Goal: Information Seeking & Learning: Check status

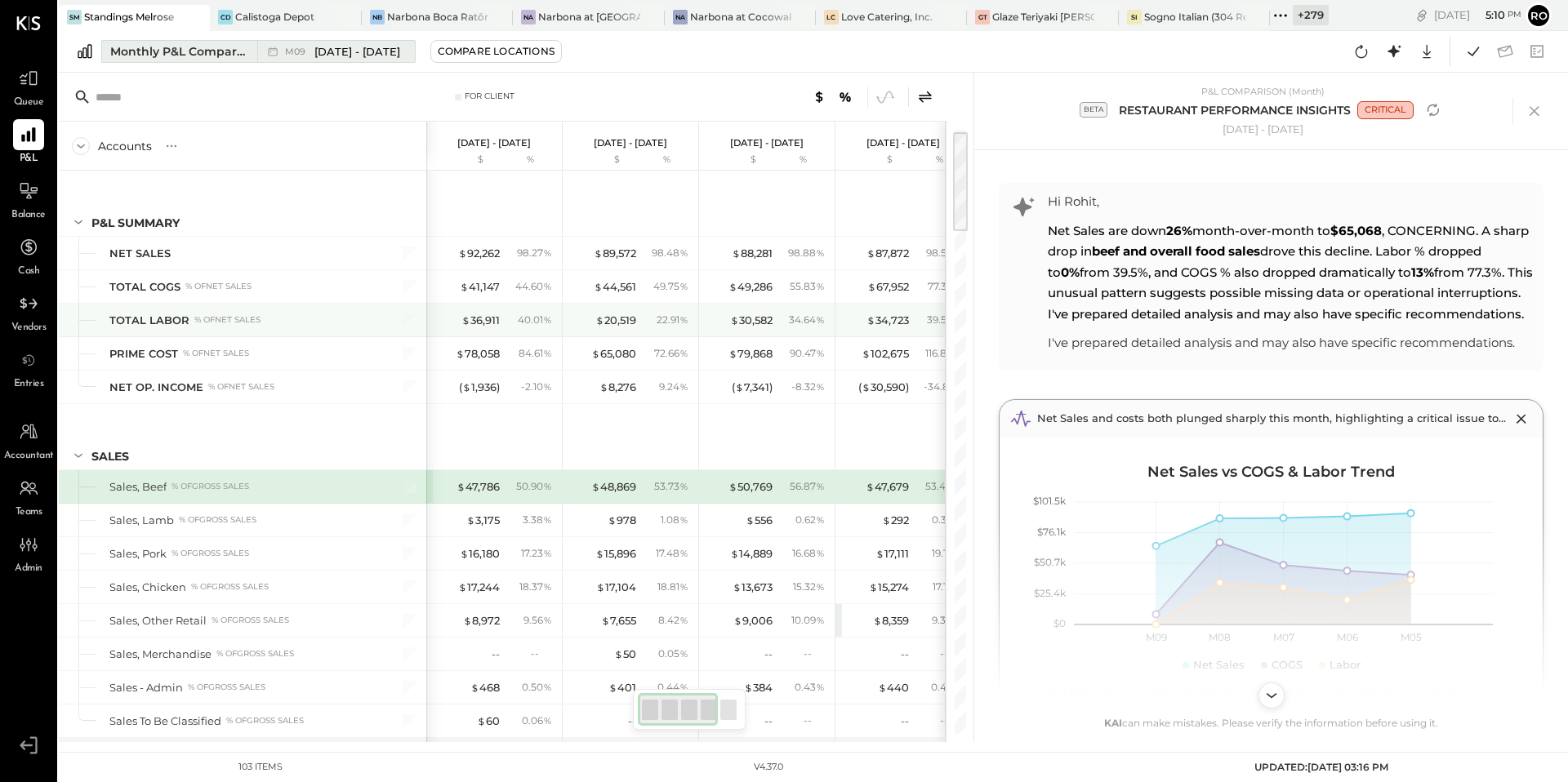
scroll to position [13, 0]
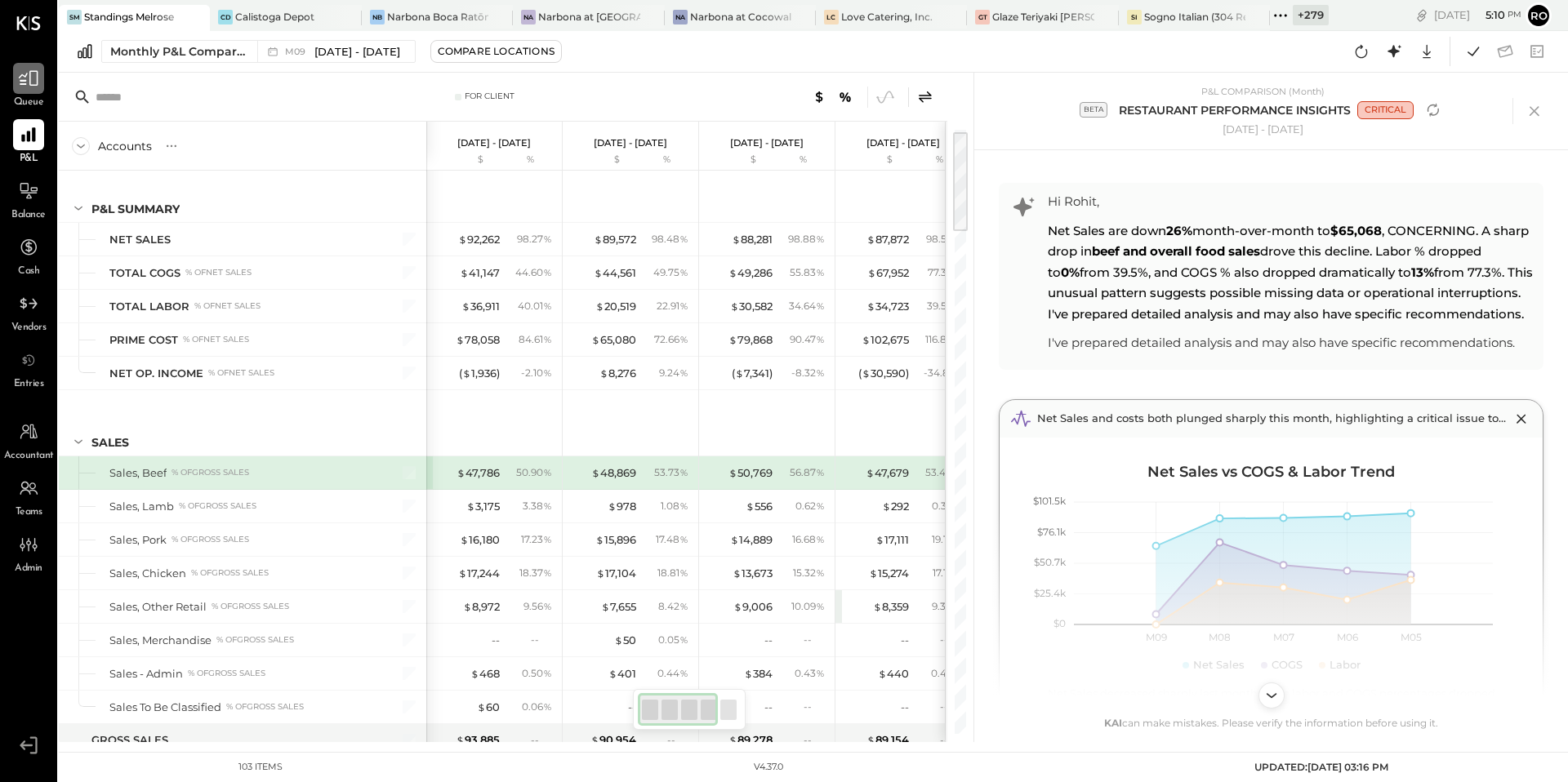
click at [25, 79] on icon at bounding box center [29, 79] width 21 height 21
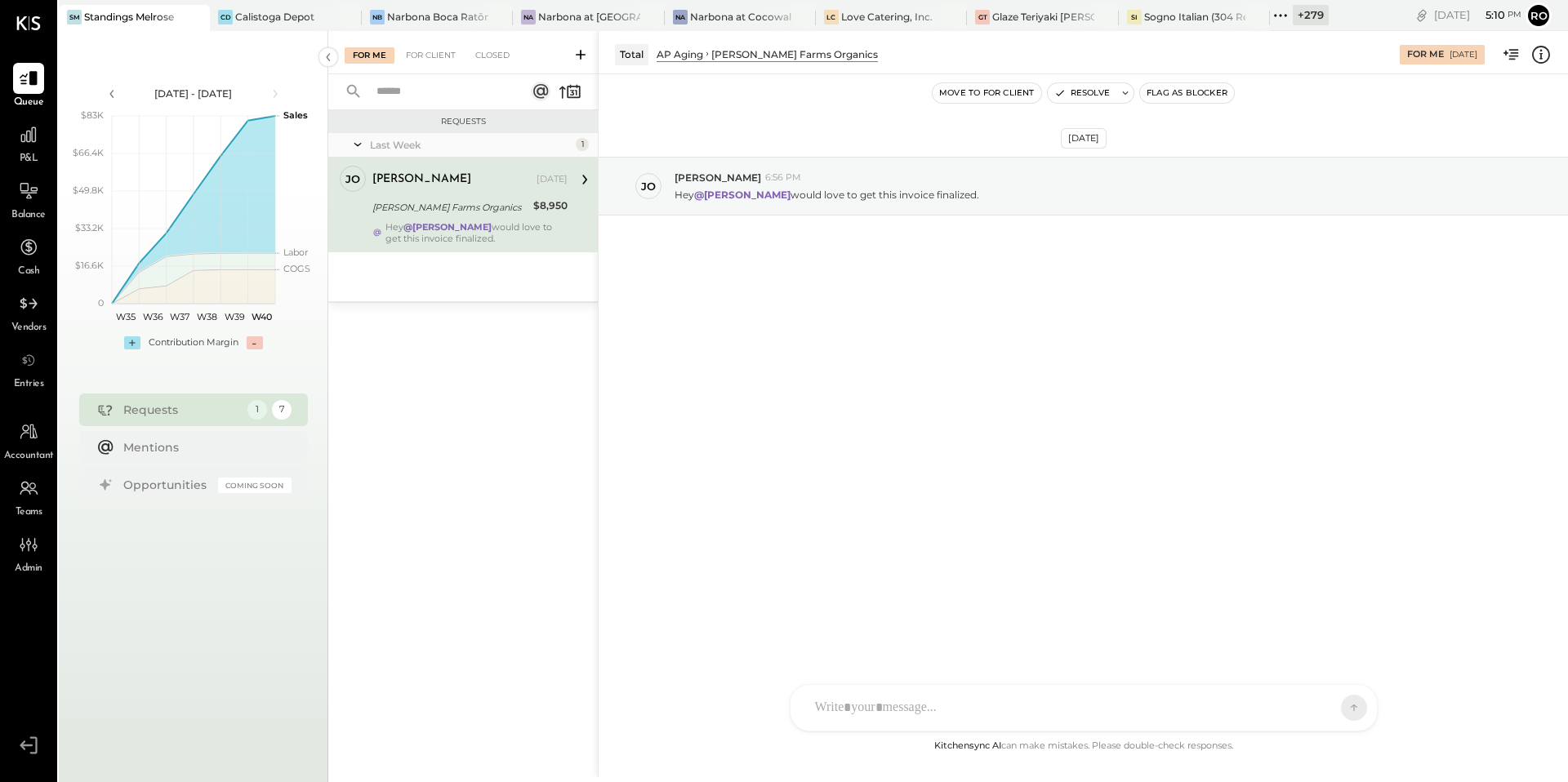
click at [493, 44] on div "For Me For Client Closed" at bounding box center [463, 52] width 270 height 43
click at [444, 49] on div "For Client" at bounding box center [431, 55] width 66 height 16
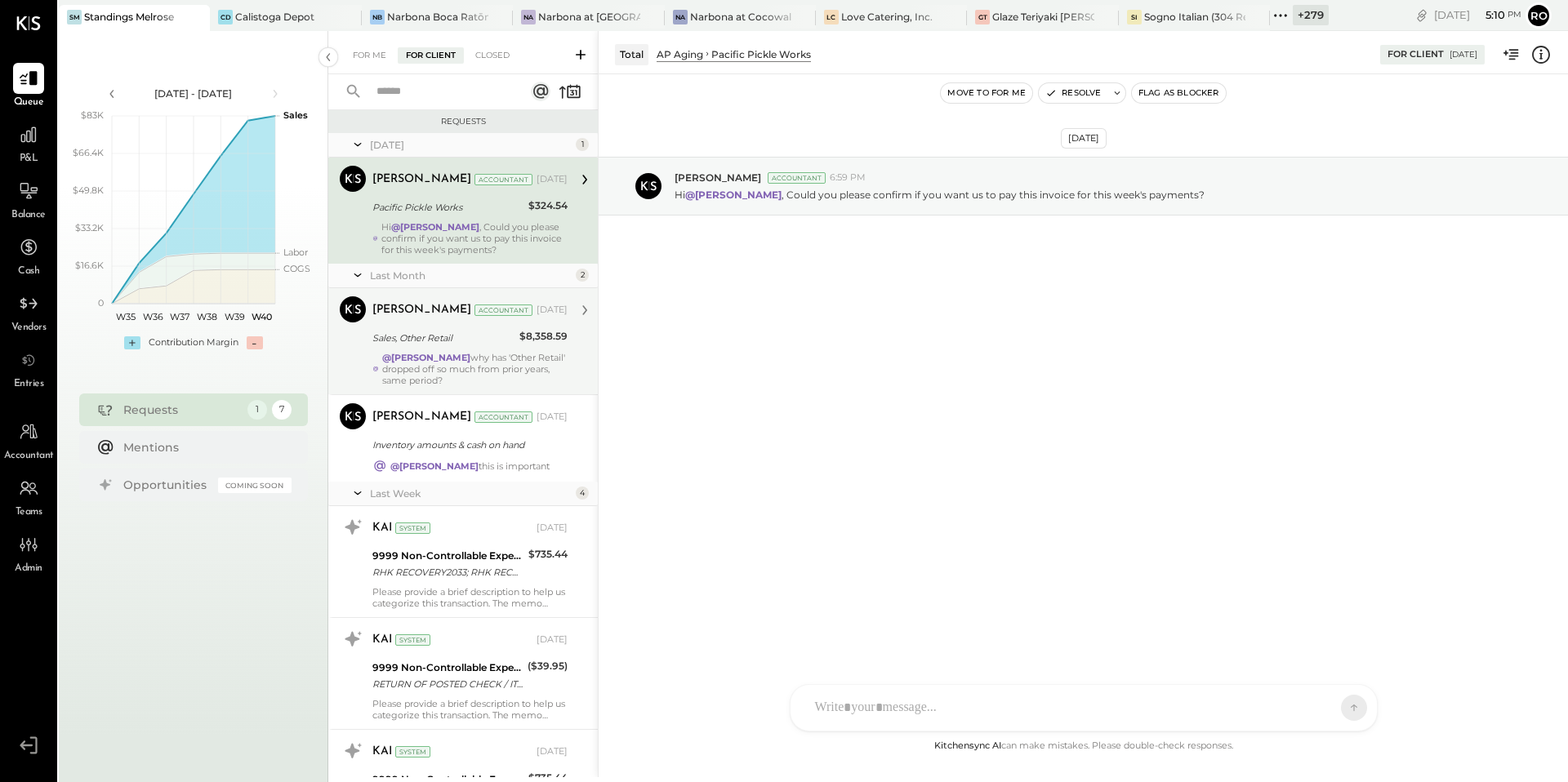
click at [464, 379] on div "@[PERSON_NAME] why has 'Other Retail' dropped off so much from prior years, sam…" at bounding box center [474, 369] width 185 height 35
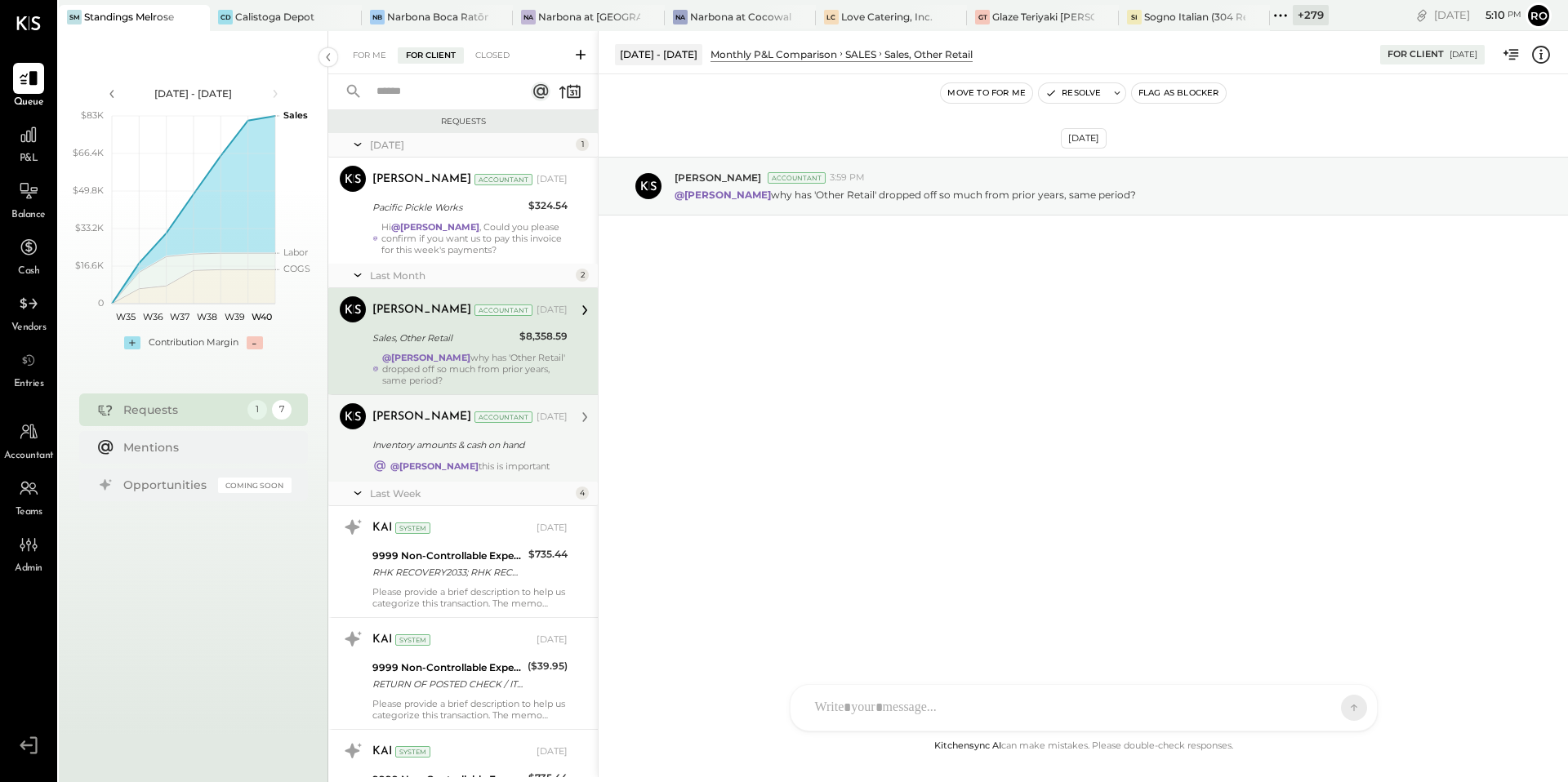
click at [489, 448] on div "Inventory amounts & cash on hand" at bounding box center [467, 444] width 190 height 16
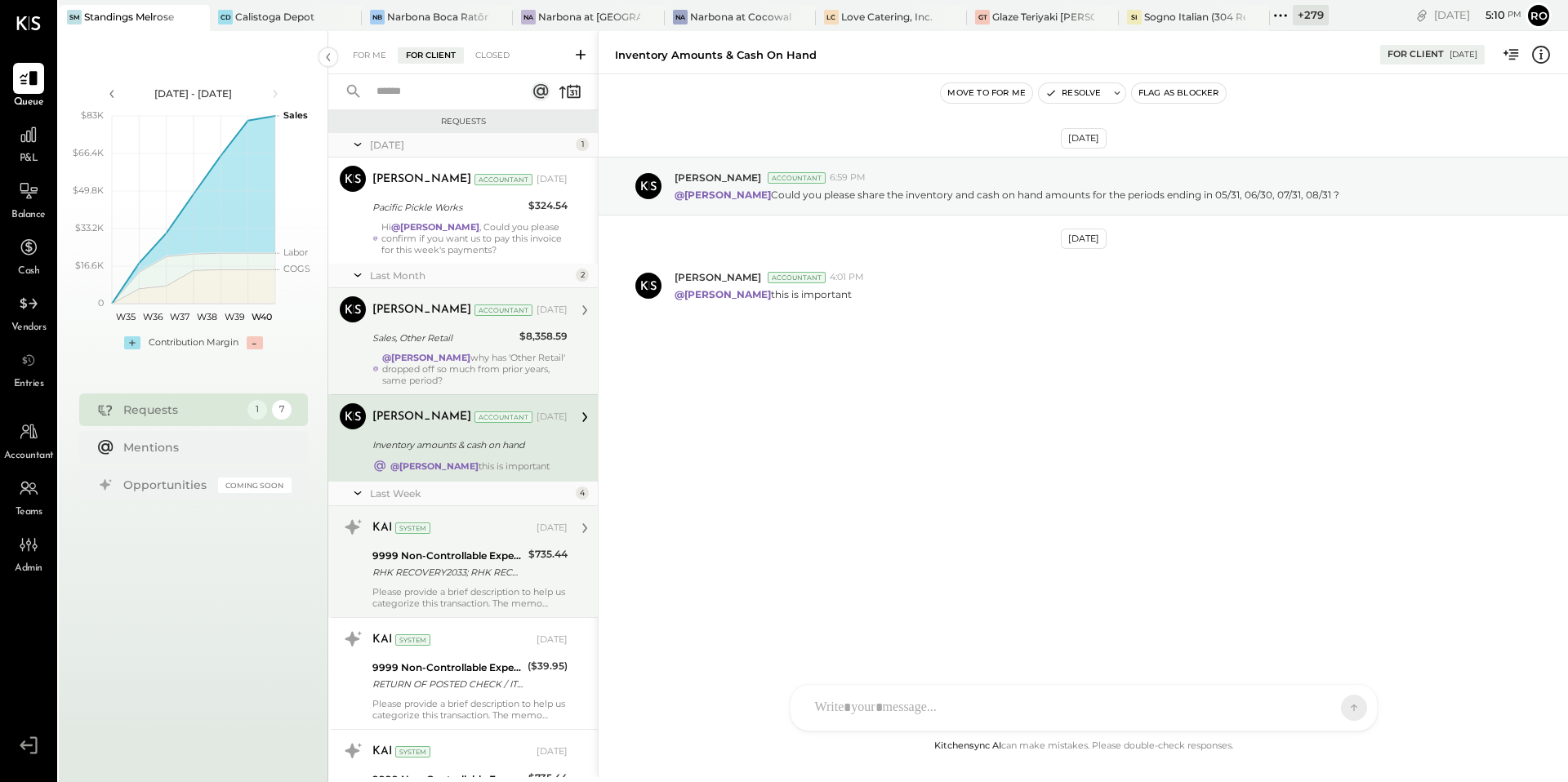
click at [495, 565] on div "RHK RECOVERY2033; RHK RECOVERY2033; 9.24; Standings LLC (Worlds" at bounding box center [447, 572] width 151 height 16
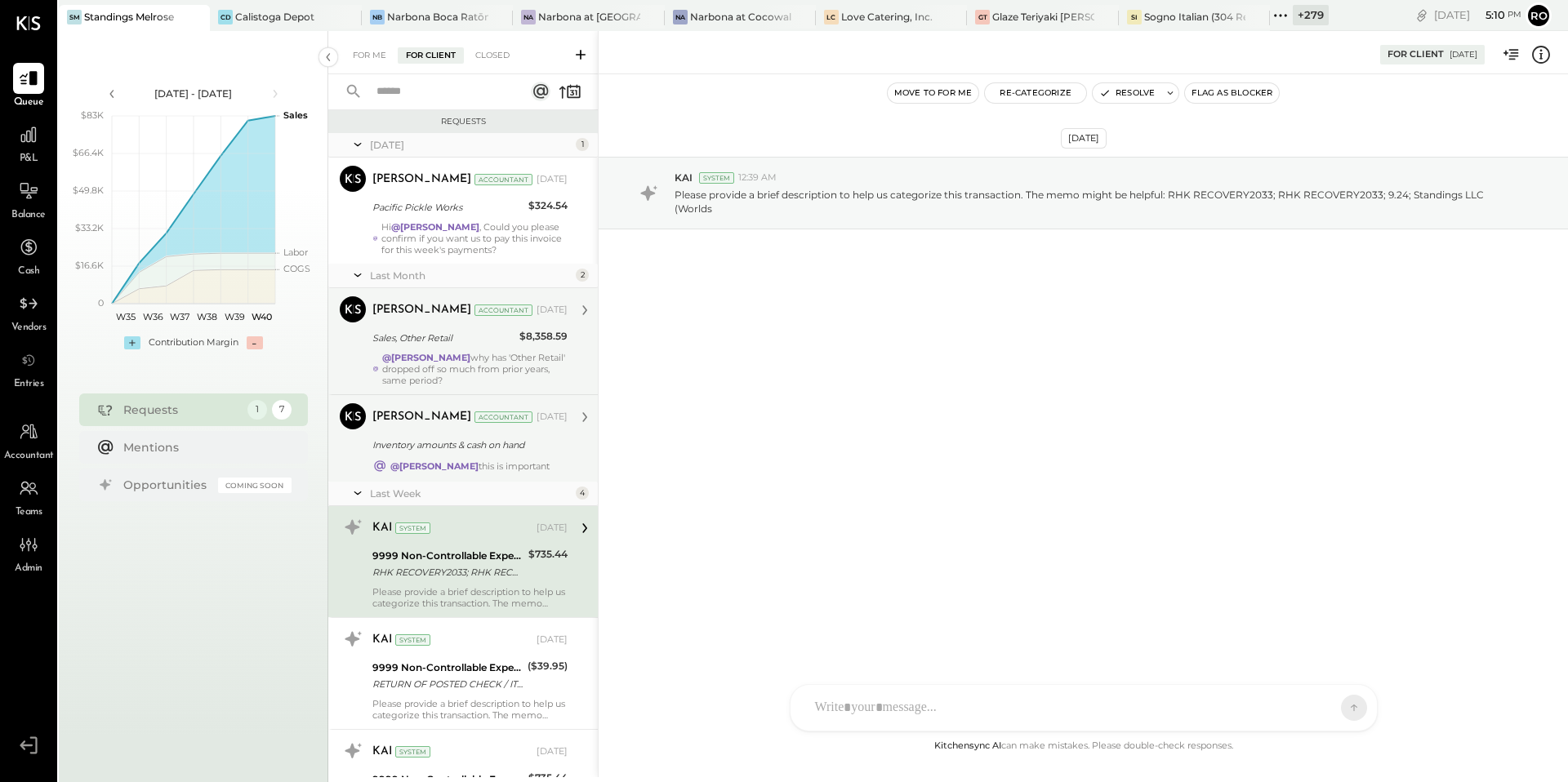
click at [476, 446] on div "Inventory amounts & cash on hand" at bounding box center [467, 444] width 190 height 16
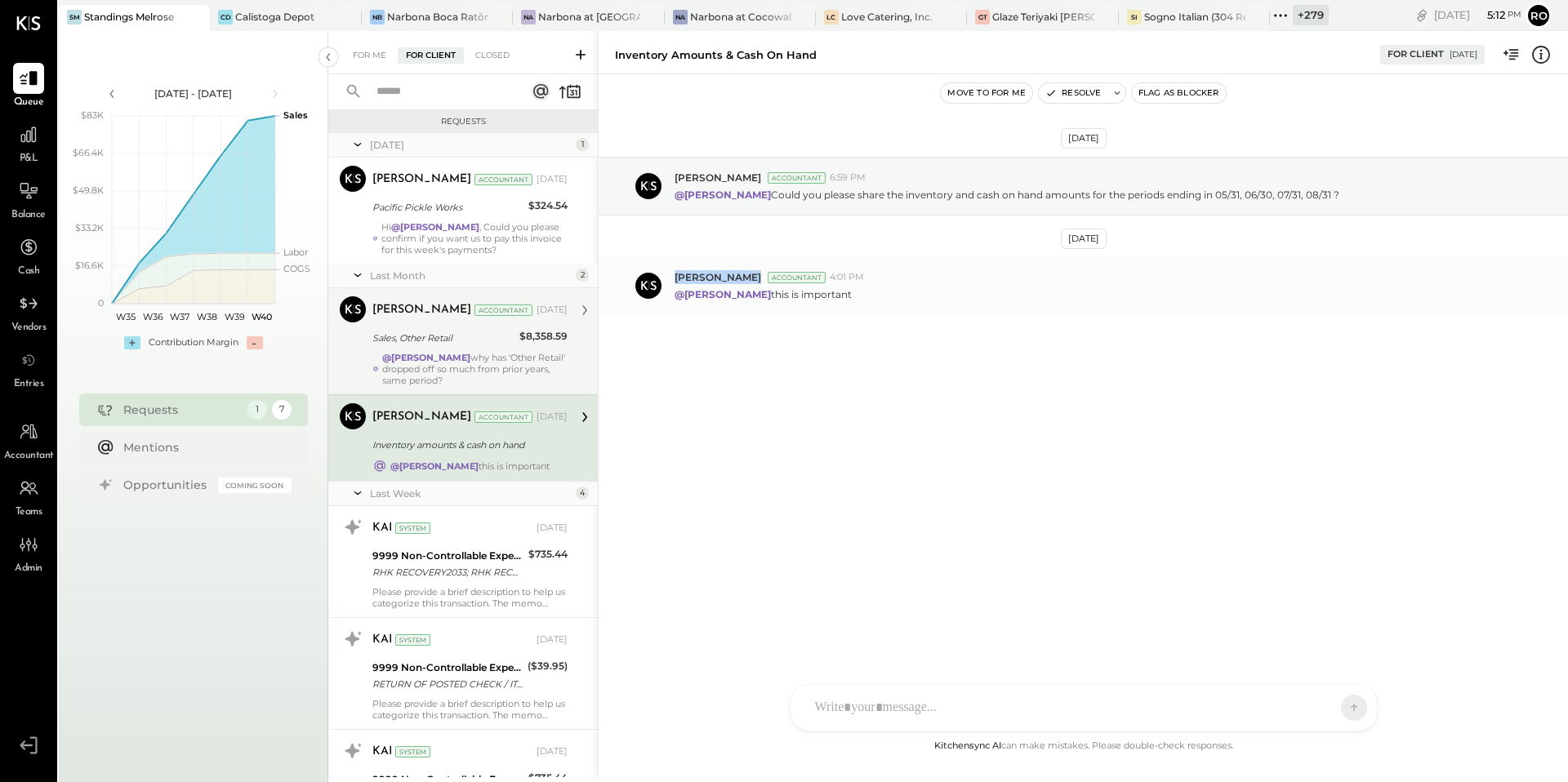
drag, startPoint x: 673, startPoint y: 275, endPoint x: 744, endPoint y: 277, distance: 71.0
click at [744, 277] on div "[PERSON_NAME] Accountant 4:01 PM @[PERSON_NAME] this is important" at bounding box center [1083, 286] width 969 height 58
